Goal: Find contact information: Find contact information

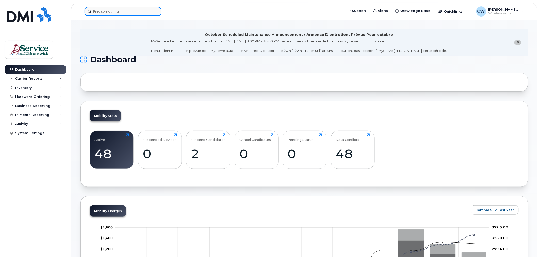
click at [108, 10] on input at bounding box center [122, 11] width 77 height 9
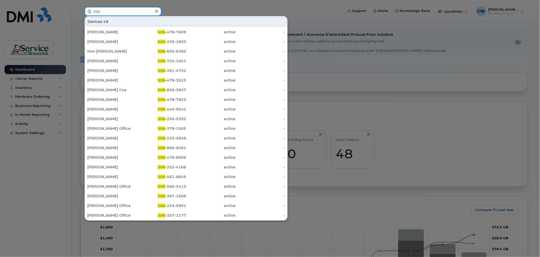
click at [119, 13] on input "506" at bounding box center [122, 11] width 77 height 9
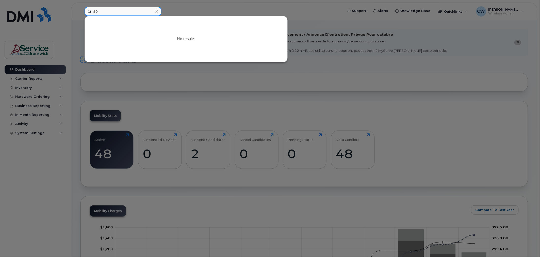
type input "5"
type input "W"
type input "[PERSON_NAME]"
click at [208, 44] on div "No results" at bounding box center [186, 39] width 202 height 46
click at [393, 64] on div at bounding box center [270, 128] width 540 height 257
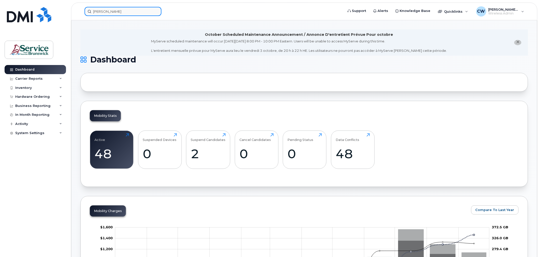
click at [120, 11] on input "[PERSON_NAME]" at bounding box center [122, 11] width 77 height 9
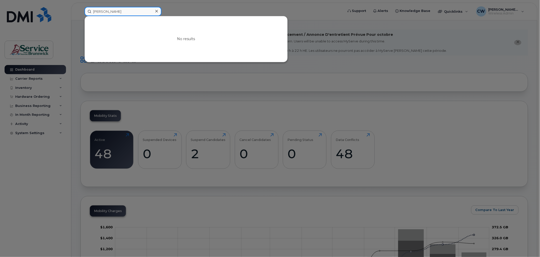
drag, startPoint x: 120, startPoint y: 11, endPoint x: 16, endPoint y: 7, distance: 104.6
click at [80, 7] on div "Emily Perley No results" at bounding box center [212, 11] width 264 height 9
click at [350, 77] on div at bounding box center [270, 128] width 540 height 257
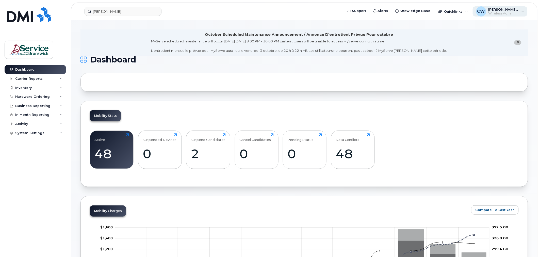
click at [496, 9] on span "[PERSON_NAME] (LEG)" at bounding box center [503, 9] width 30 height 4
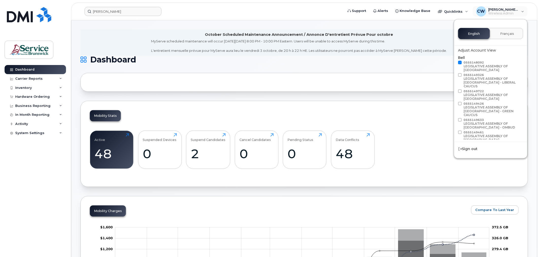
click at [503, 75] on span "0555149326 LEGISLATIVE ASSEMBLY OF NEW BRUNSWICK - LIBERAL CAUCUS" at bounding box center [492, 81] width 58 height 16
click at [454, 75] on input "0555149326 LEGISLATIVE ASSEMBLY OF NEW BRUNSWICK - LIBERAL CAUCUS" at bounding box center [453, 74] width 3 height 3
checkbox input "true"
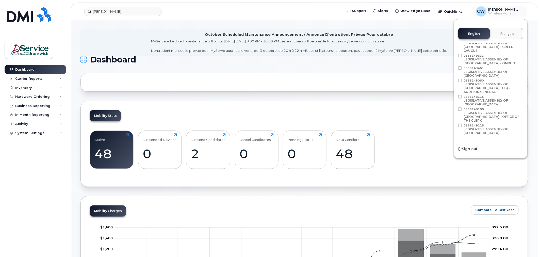
scroll to position [36, 0]
click at [462, 53] on label "0555149722 LEGISLATIVE ASSEMBLY OF NEW BRUNSWICK" at bounding box center [489, 59] width 63 height 12
click at [454, 53] on input "0555149722 LEGISLATIVE ASSEMBLY OF NEW BRUNSWICK" at bounding box center [453, 54] width 3 height 3
click at [476, 57] on div "LEGISLATIVE ASSEMBLY OF [GEOGRAPHIC_DATA]" at bounding box center [492, 61] width 58 height 8
click at [454, 53] on input "0555149722 LEGISLATIVE ASSEMBLY OF NEW BRUNSWICK" at bounding box center [453, 54] width 3 height 3
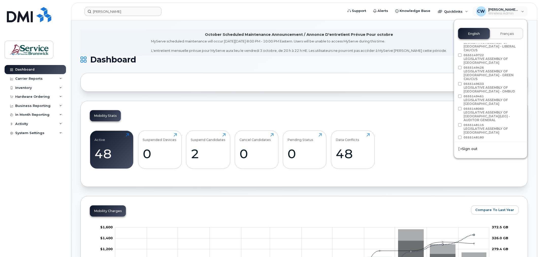
click at [461, 53] on label "0555149722 LEGISLATIVE ASSEMBLY OF NEW BRUNSWICK" at bounding box center [489, 59] width 63 height 12
click at [454, 53] on input "0555149722 LEGISLATIVE ASSEMBLY OF NEW BRUNSWICK" at bounding box center [453, 54] width 3 height 3
checkbox input "true"
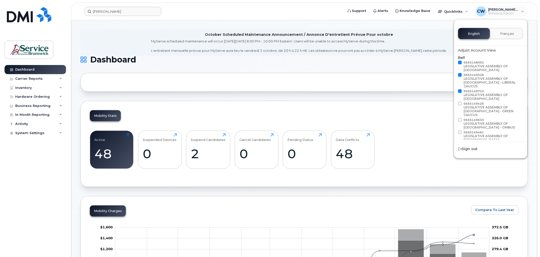
click at [461, 74] on span at bounding box center [460, 75] width 4 height 4
click at [454, 74] on input "0555149326 LEGISLATIVE ASSEMBLY OF NEW BRUNSWICK - LIBERAL CAUCUS" at bounding box center [453, 74] width 3 height 3
checkbox input "false"
click at [461, 63] on span at bounding box center [460, 63] width 4 height 4
click at [454, 63] on input "0555148092 LEGISLATIVE ASSEMBLY OF NEW BRUNSWICK" at bounding box center [453, 62] width 3 height 3
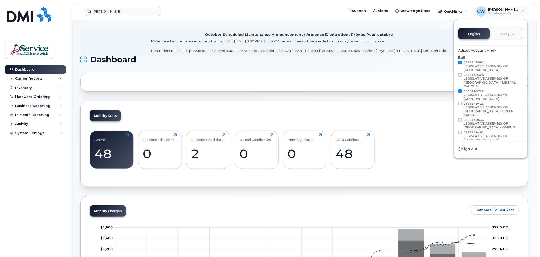
checkbox input "false"
click at [140, 9] on input "[PERSON_NAME]" at bounding box center [122, 11] width 77 height 9
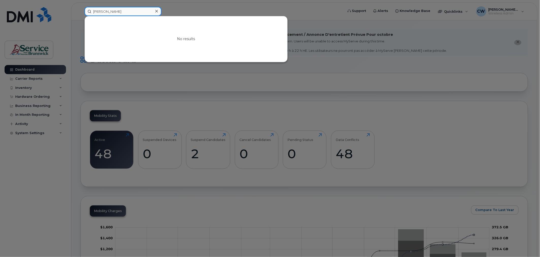
click at [140, 11] on input "[PERSON_NAME]" at bounding box center [122, 11] width 77 height 9
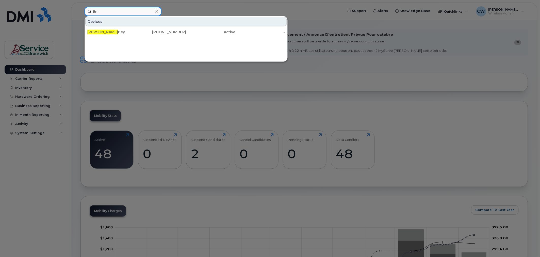
type input "E"
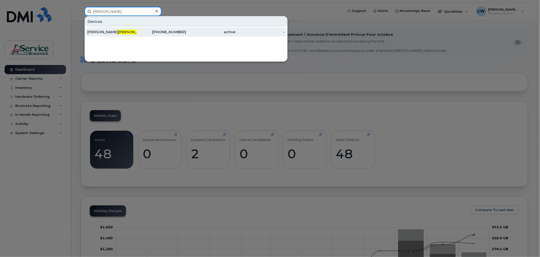
type input "perley"
click at [142, 34] on div "506-429-3960" at bounding box center [161, 31] width 49 height 9
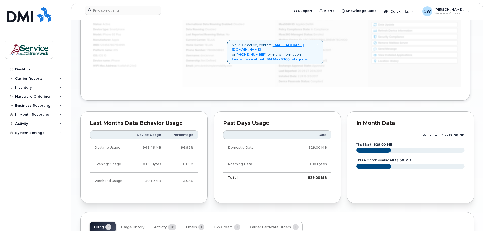
scroll to position [425, 0]
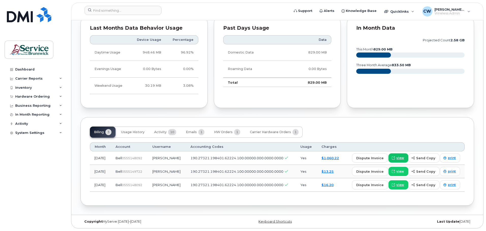
click at [400, 156] on span "view" at bounding box center [400, 158] width 8 height 5
click at [24, 96] on div "Hardware Ordering" at bounding box center [32, 97] width 34 height 4
click at [19, 114] on div "Orders" at bounding box center [24, 115] width 12 height 5
